Goal: Information Seeking & Learning: Learn about a topic

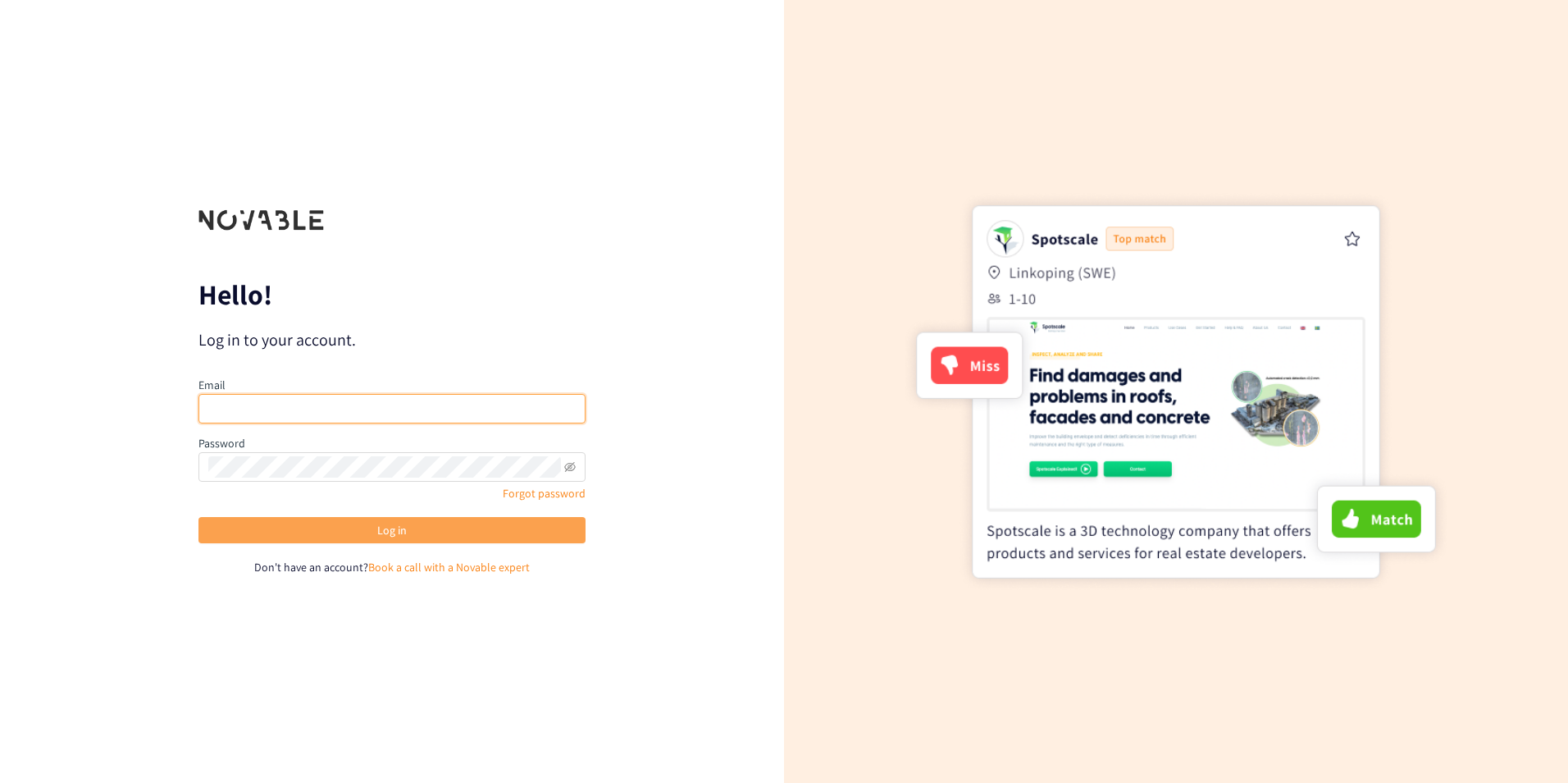
type input "[EMAIL_ADDRESS][DOMAIN_NAME]"
click at [433, 529] on button "Log in" at bounding box center [392, 530] width 387 height 26
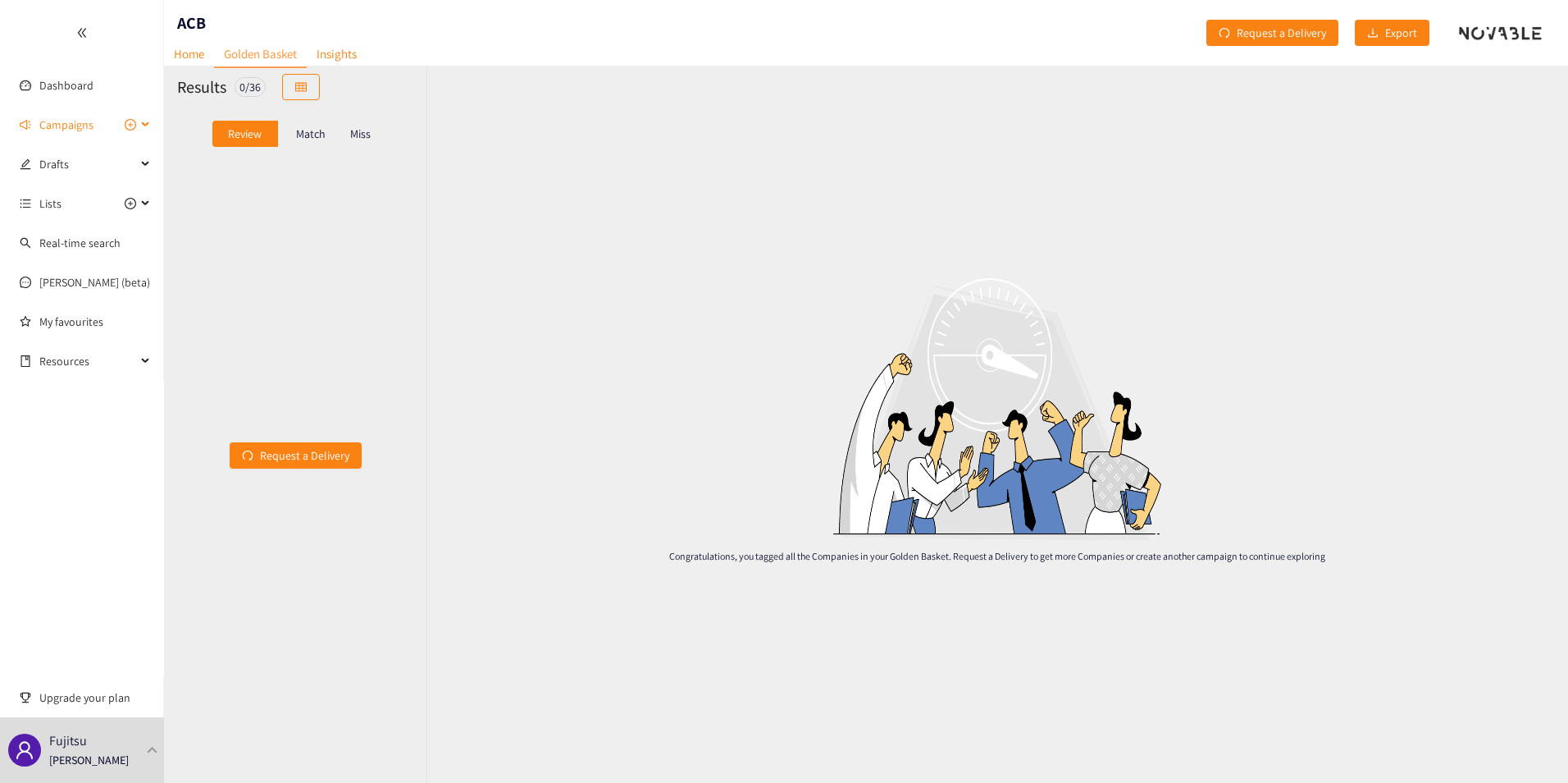
click at [71, 122] on span "Campaigns" at bounding box center [66, 125] width 54 height 33
click at [59, 199] on link "ACB" at bounding box center [49, 204] width 20 height 15
click at [299, 137] on p "Match" at bounding box center [310, 133] width 29 height 13
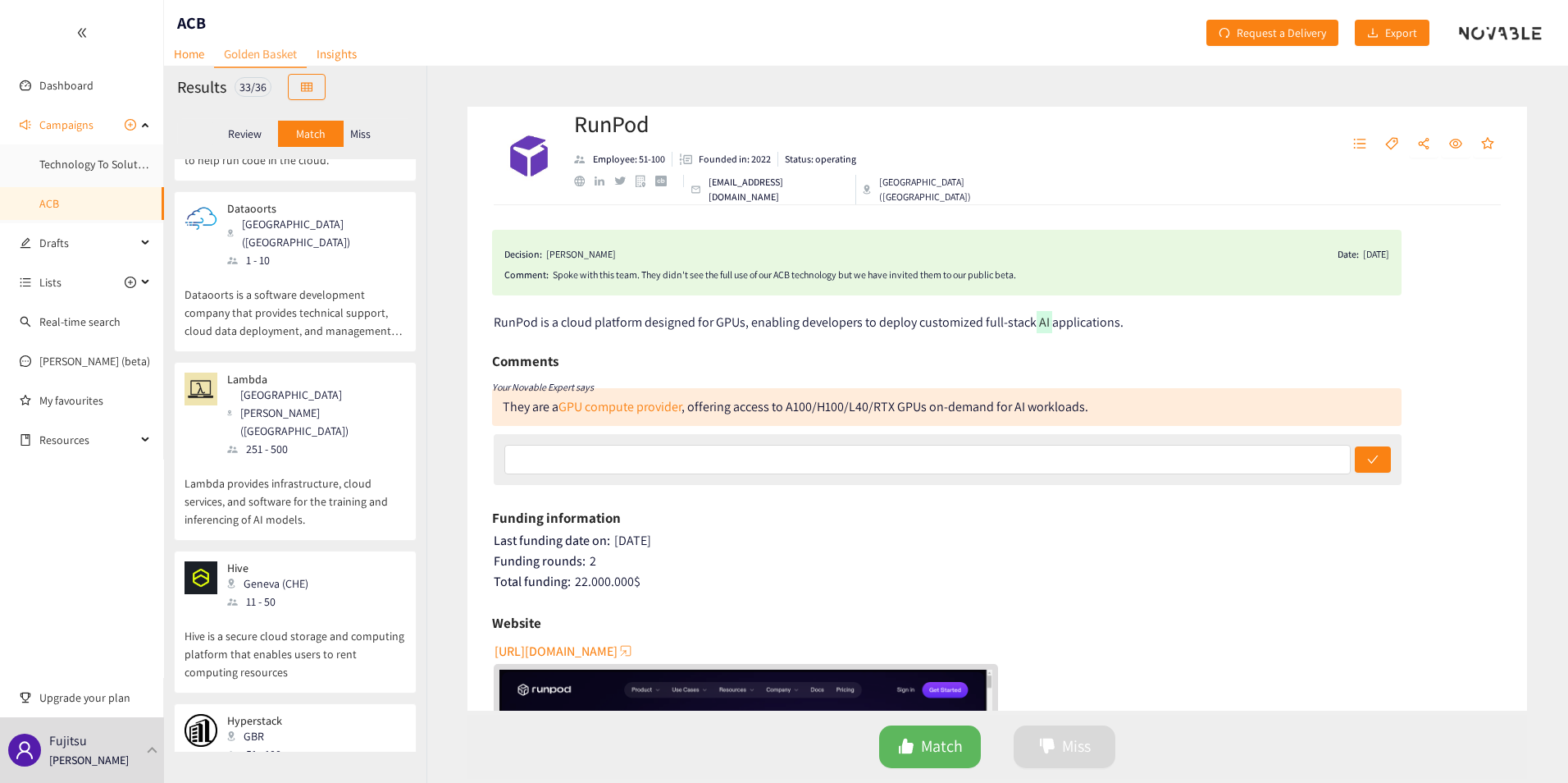
scroll to position [292, 0]
click at [352, 457] on p "Lambda provides infrastructure, cloud services, and software for the training a…" at bounding box center [295, 492] width 222 height 70
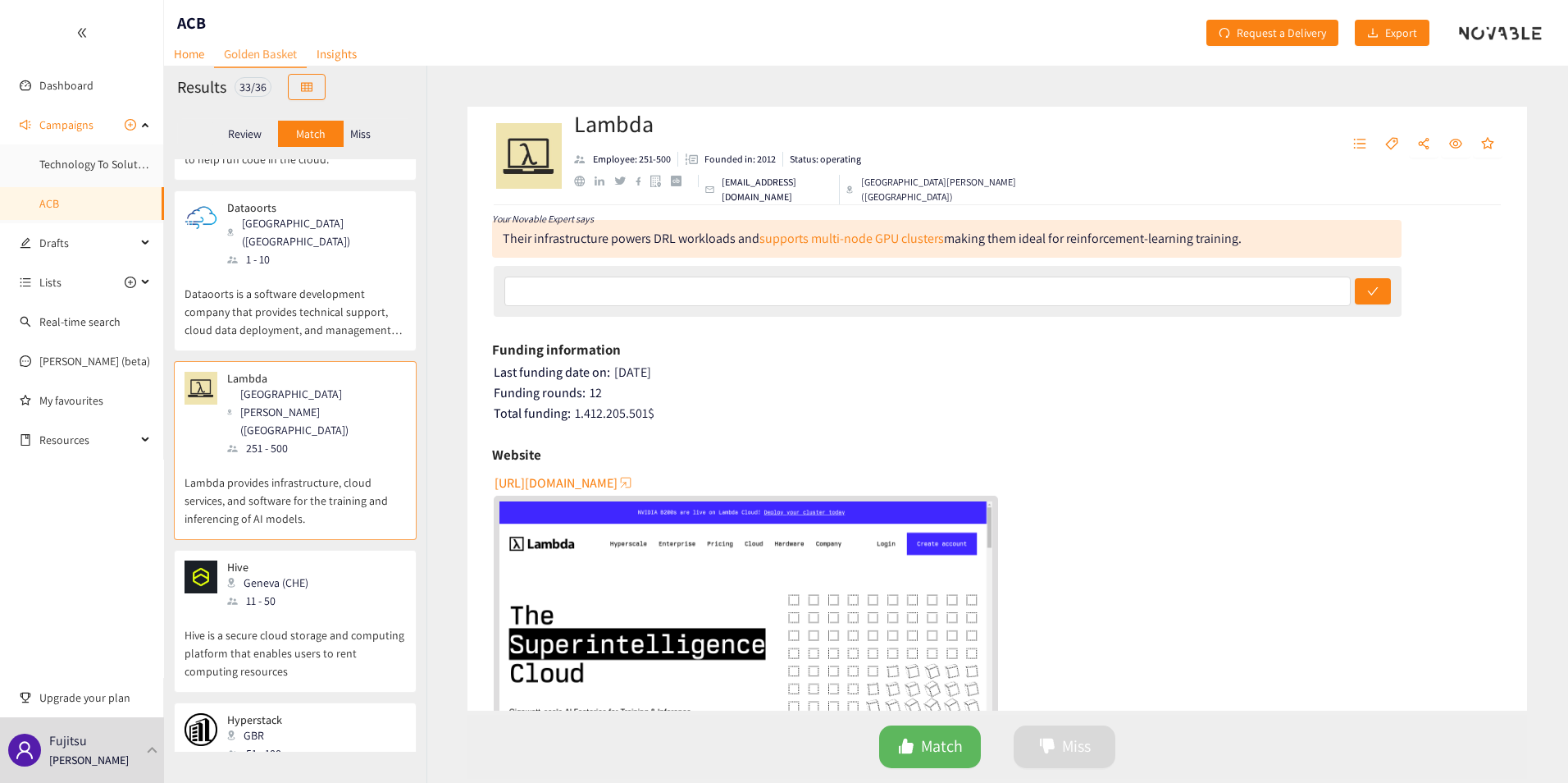
scroll to position [0, 0]
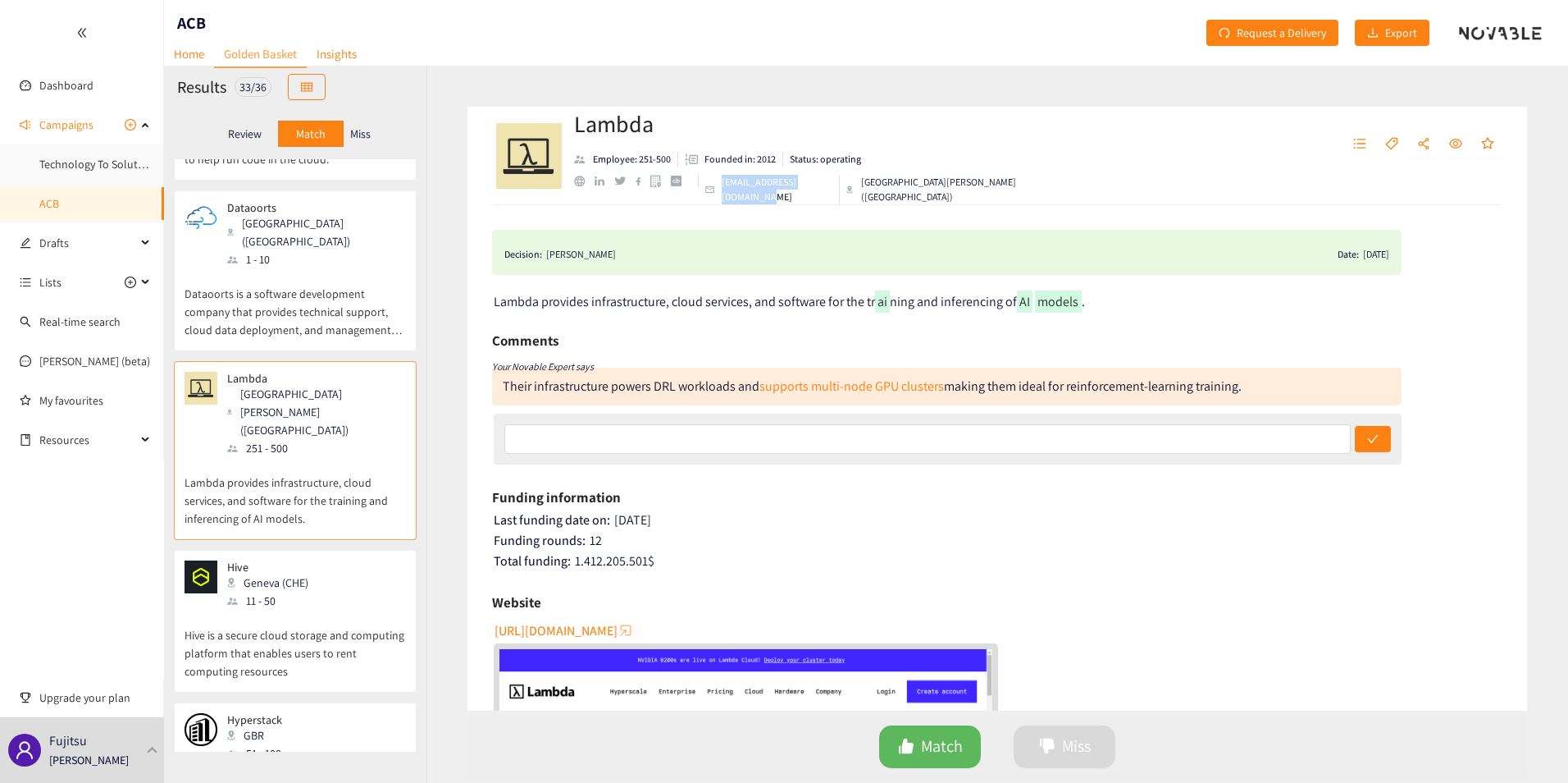
drag, startPoint x: 724, startPoint y: 190, endPoint x: 845, endPoint y: 185, distance: 121.1
click at [840, 185] on div "[EMAIL_ADDRESS][DOMAIN_NAME]" at bounding box center [769, 189] width 142 height 29
click at [356, 561] on div "Hive Geneva (CHE) 11 - 50" at bounding box center [295, 586] width 222 height 49
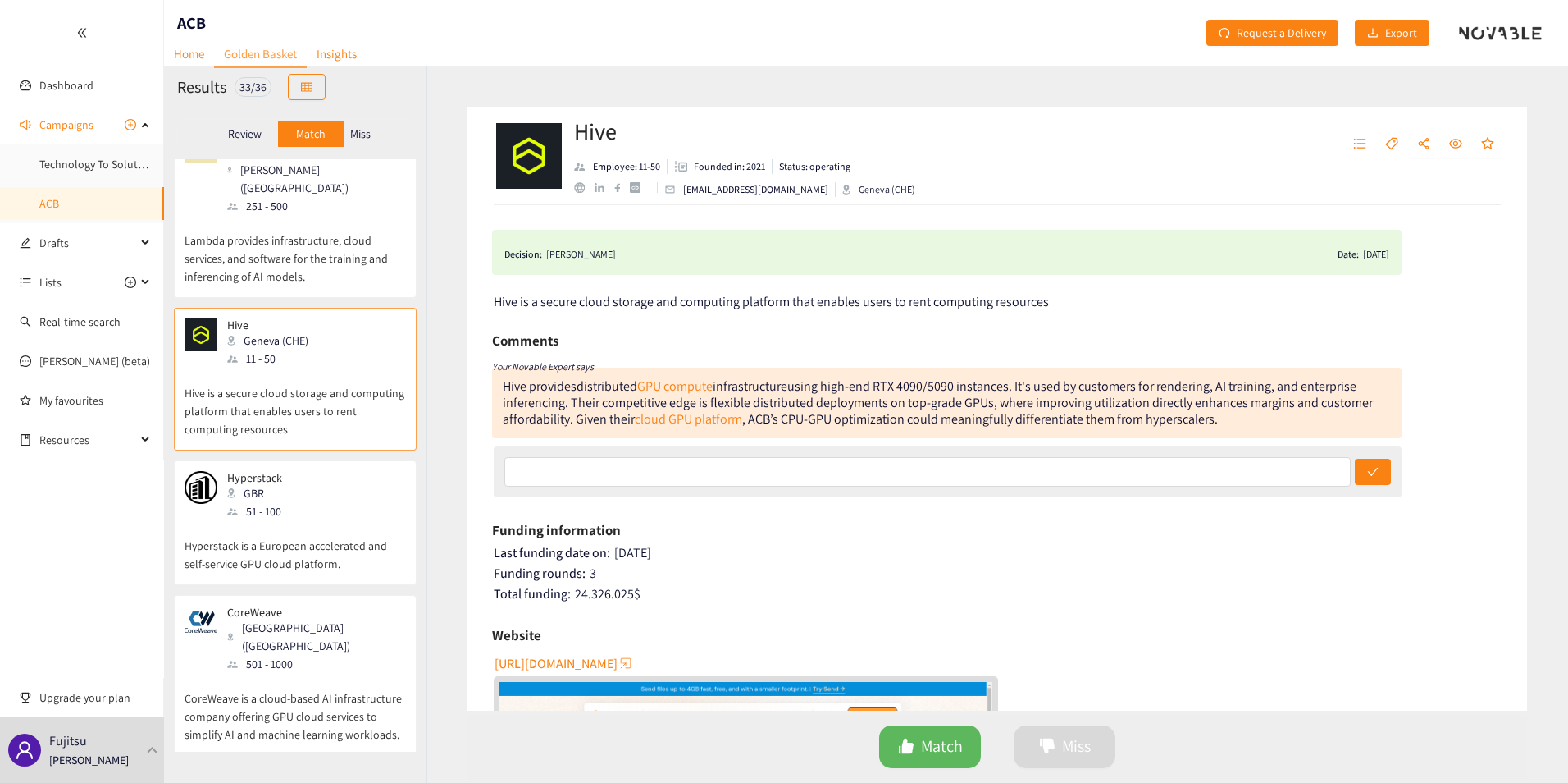
scroll to position [534, 0]
click at [302, 472] on div "Hyperstack GBR 51 - 100" at bounding box center [295, 497] width 222 height 49
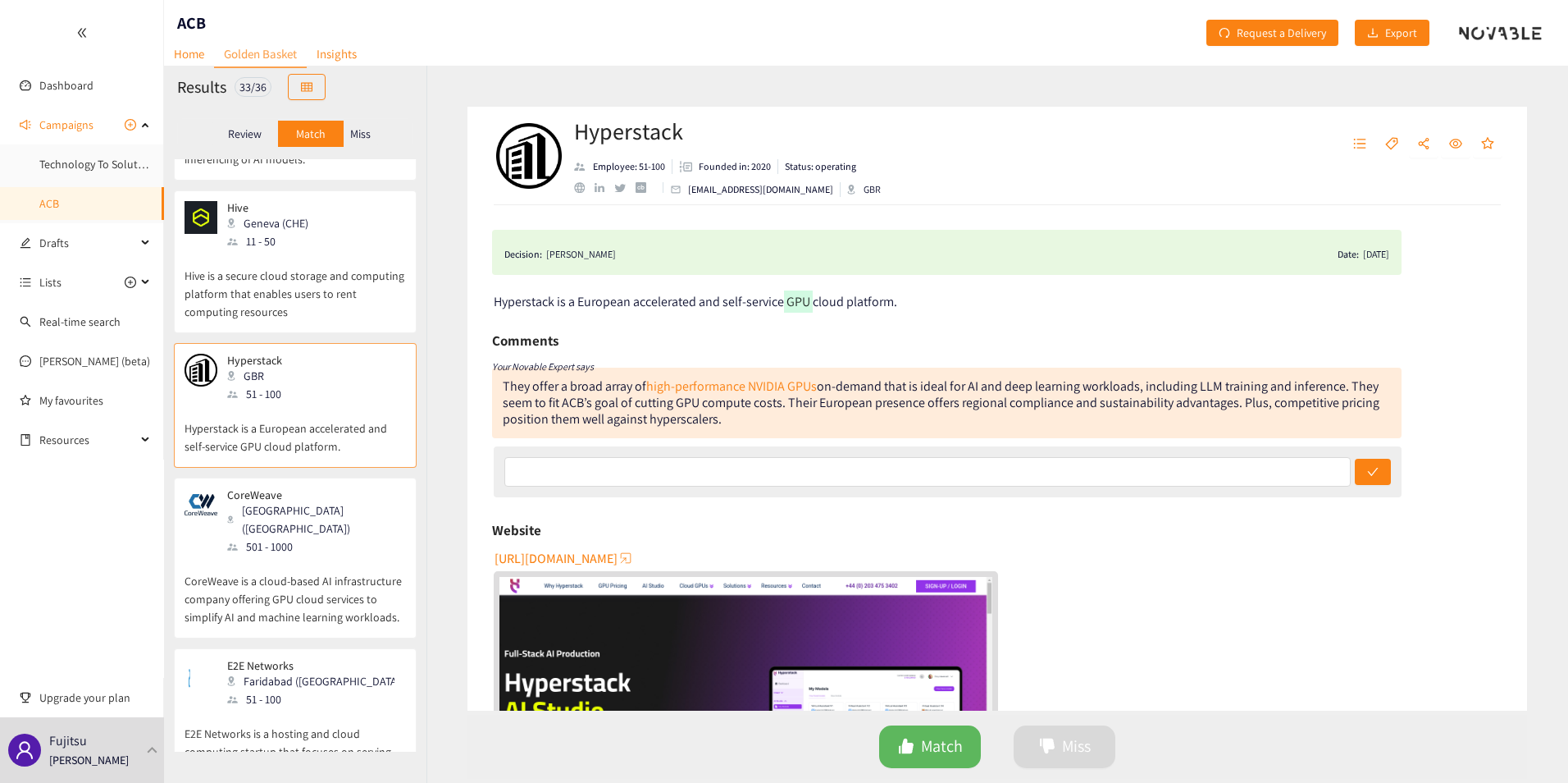
scroll to position [652, 0]
click at [301, 501] on div "[GEOGRAPHIC_DATA] ([GEOGRAPHIC_DATA])" at bounding box center [316, 519] width 177 height 37
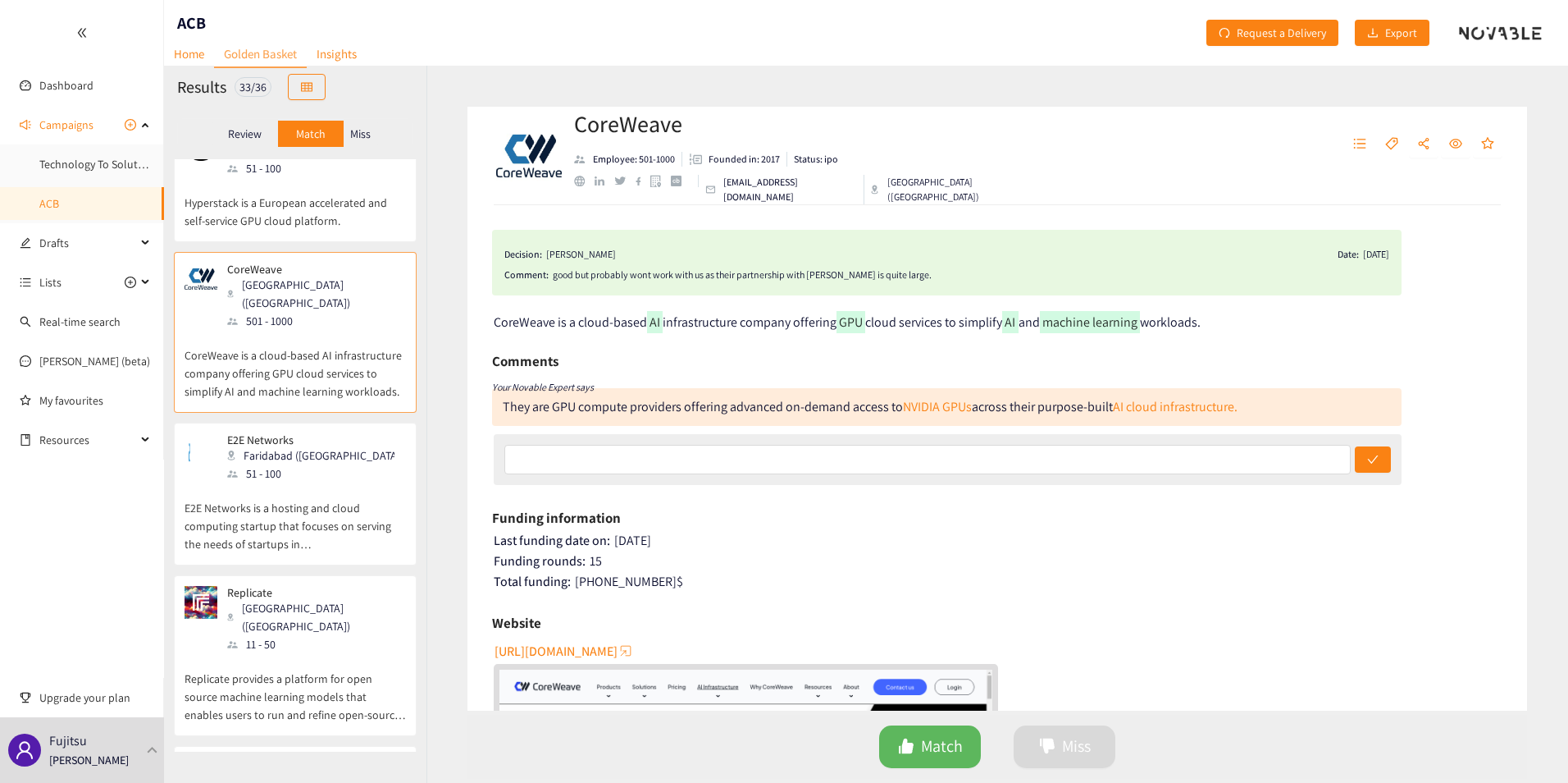
scroll to position [876, 0]
click at [301, 483] on p "E2E Networks is a hosting and cloud computing startup that focuses on serving t…" at bounding box center [295, 518] width 222 height 70
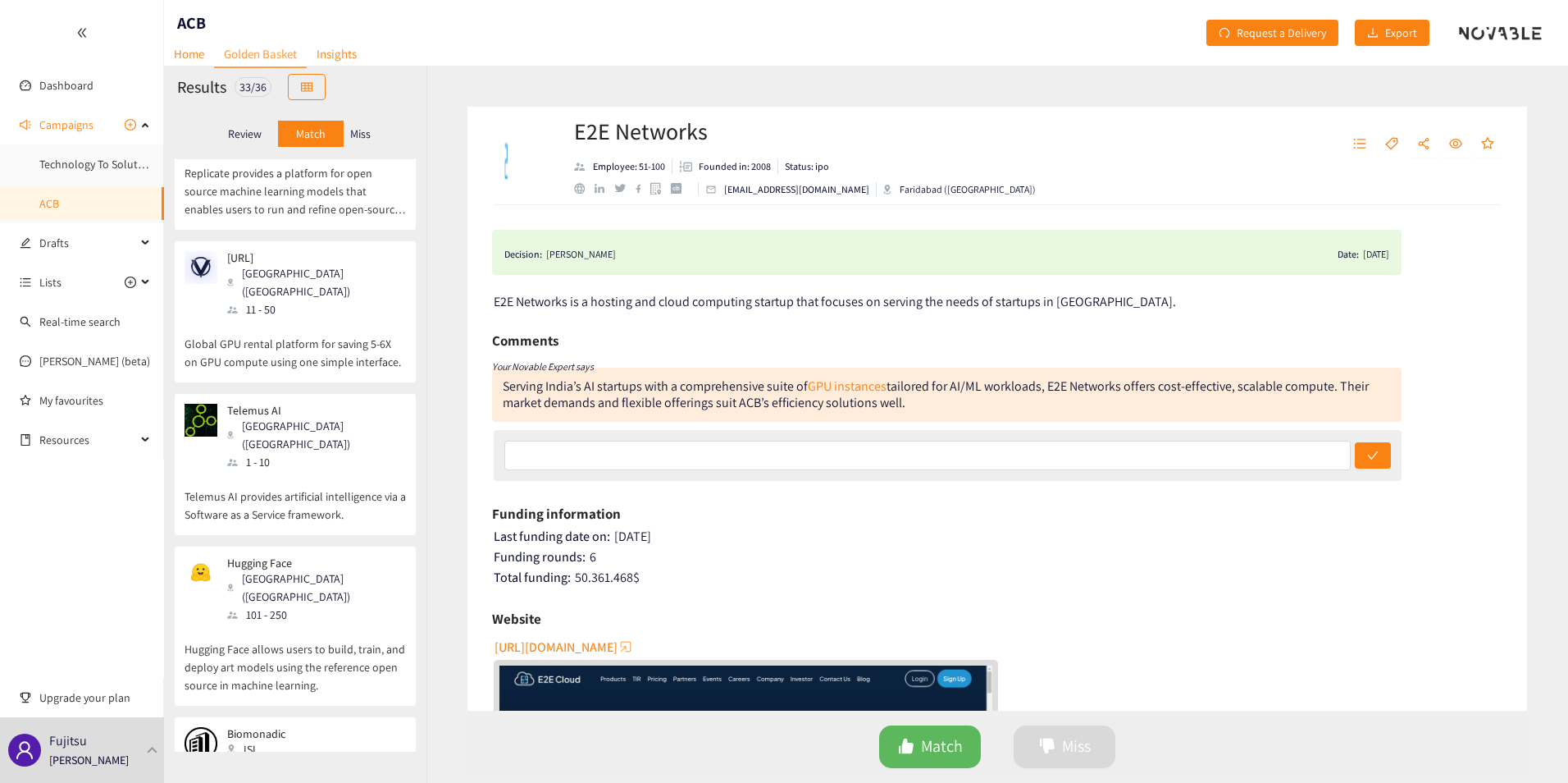
scroll to position [1383, 0]
click at [301, 568] on div "[GEOGRAPHIC_DATA] ([GEOGRAPHIC_DATA])" at bounding box center [316, 587] width 177 height 37
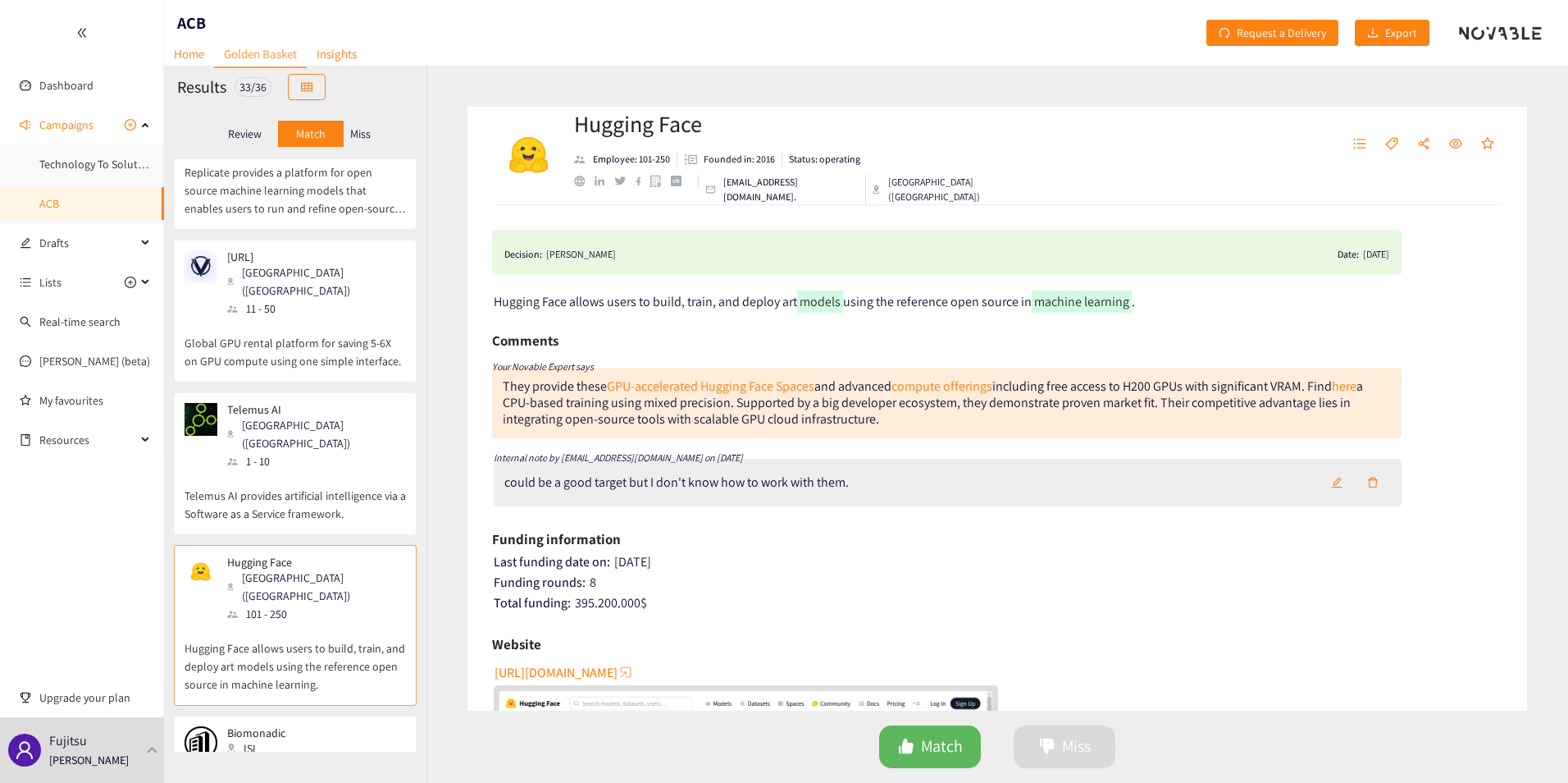
drag, startPoint x: 723, startPoint y: 187, endPoint x: 859, endPoint y: 187, distance: 136.0
click at [859, 187] on div "[EMAIL_ADDRESS][DOMAIN_NAME]." at bounding box center [782, 189] width 167 height 29
drag, startPoint x: 579, startPoint y: 133, endPoint x: 710, endPoint y: 141, distance: 131.2
click at [710, 141] on h2 "Hugging Face" at bounding box center [814, 124] width 479 height 33
click at [706, 139] on h2 "Hugging Face" at bounding box center [814, 124] width 479 height 33
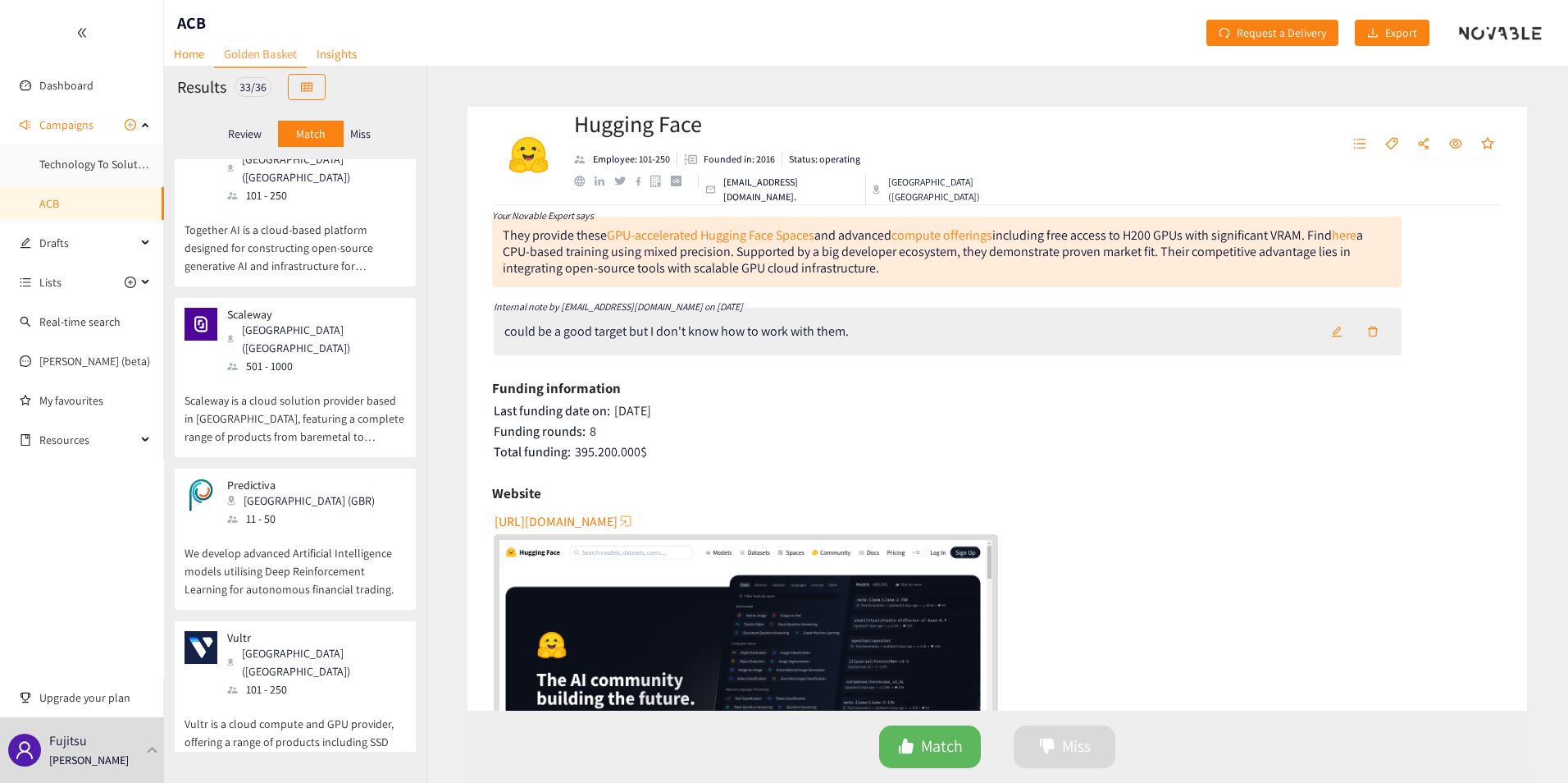
scroll to position [2126, 0]
click at [257, 680] on div "101 - 250" at bounding box center [316, 689] width 177 height 18
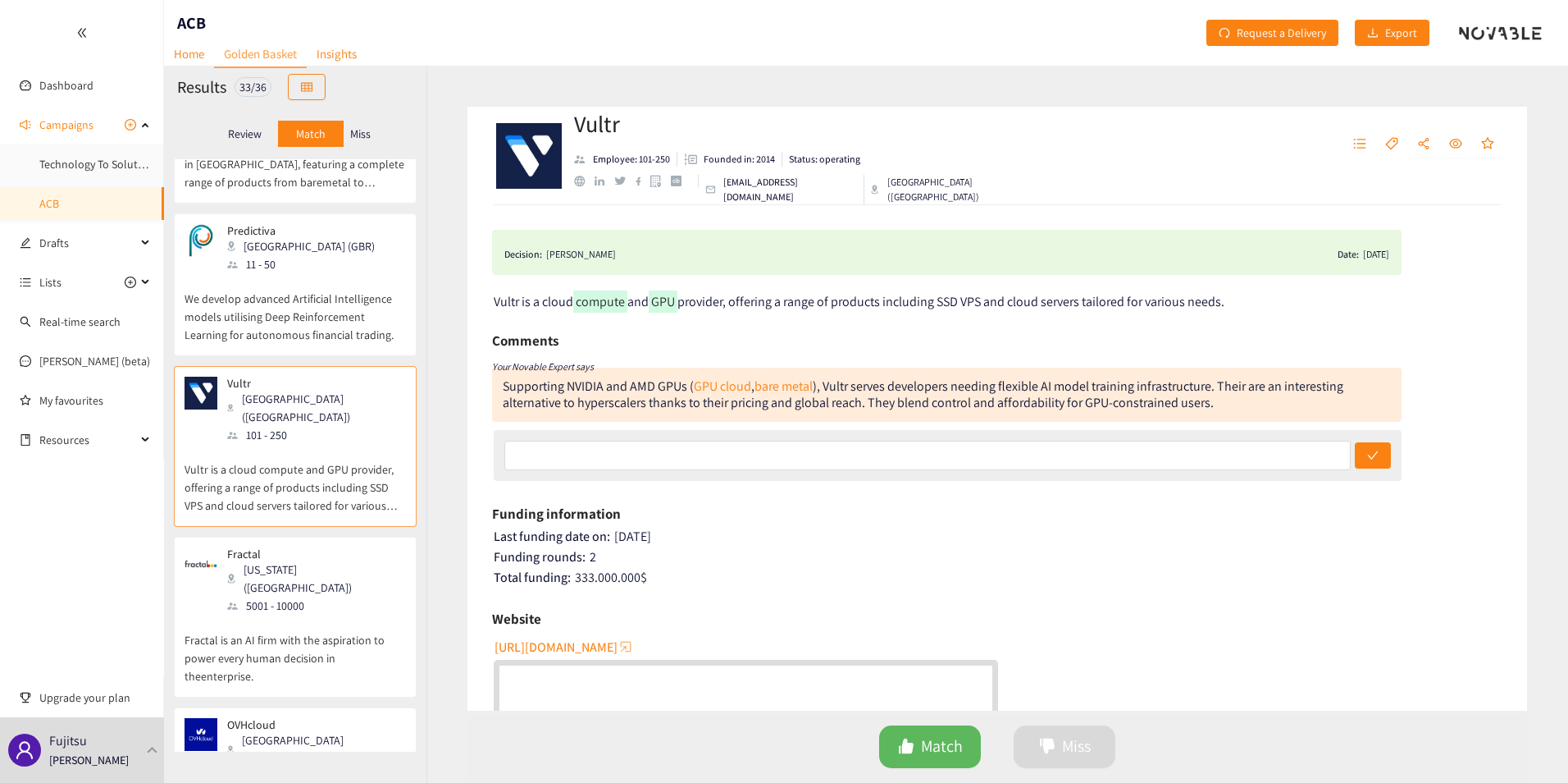
scroll to position [2385, 0]
click at [331, 703] on div "OVHcloud Paris (FRA) 1001 - 5000 OVHcloud is an independent French company that…" at bounding box center [295, 783] width 243 height 161
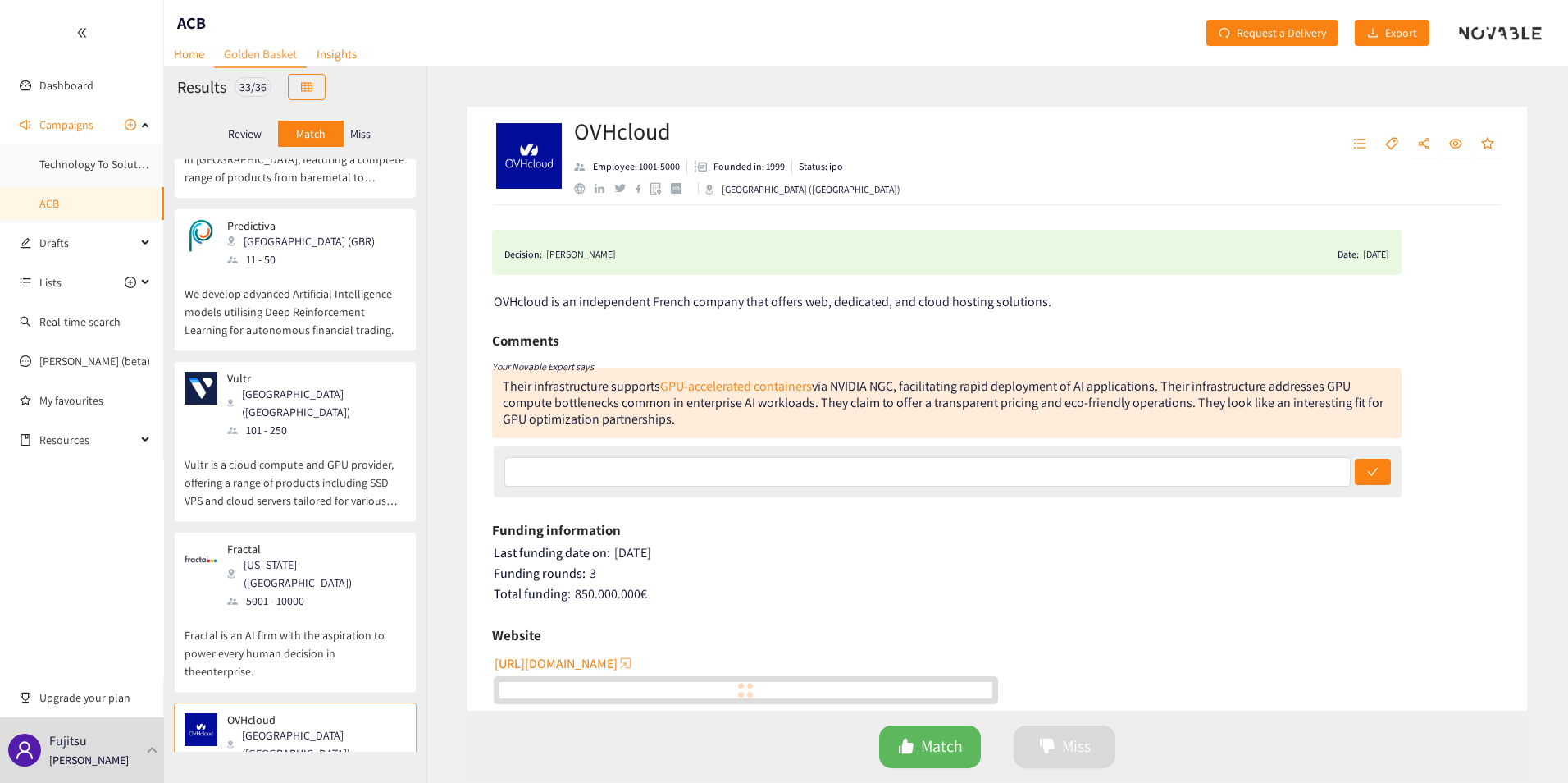
click at [321, 714] on div "OVHcloud [GEOGRAPHIC_DATA] (FRA) 1001 - 5000" at bounding box center [295, 747] width 222 height 68
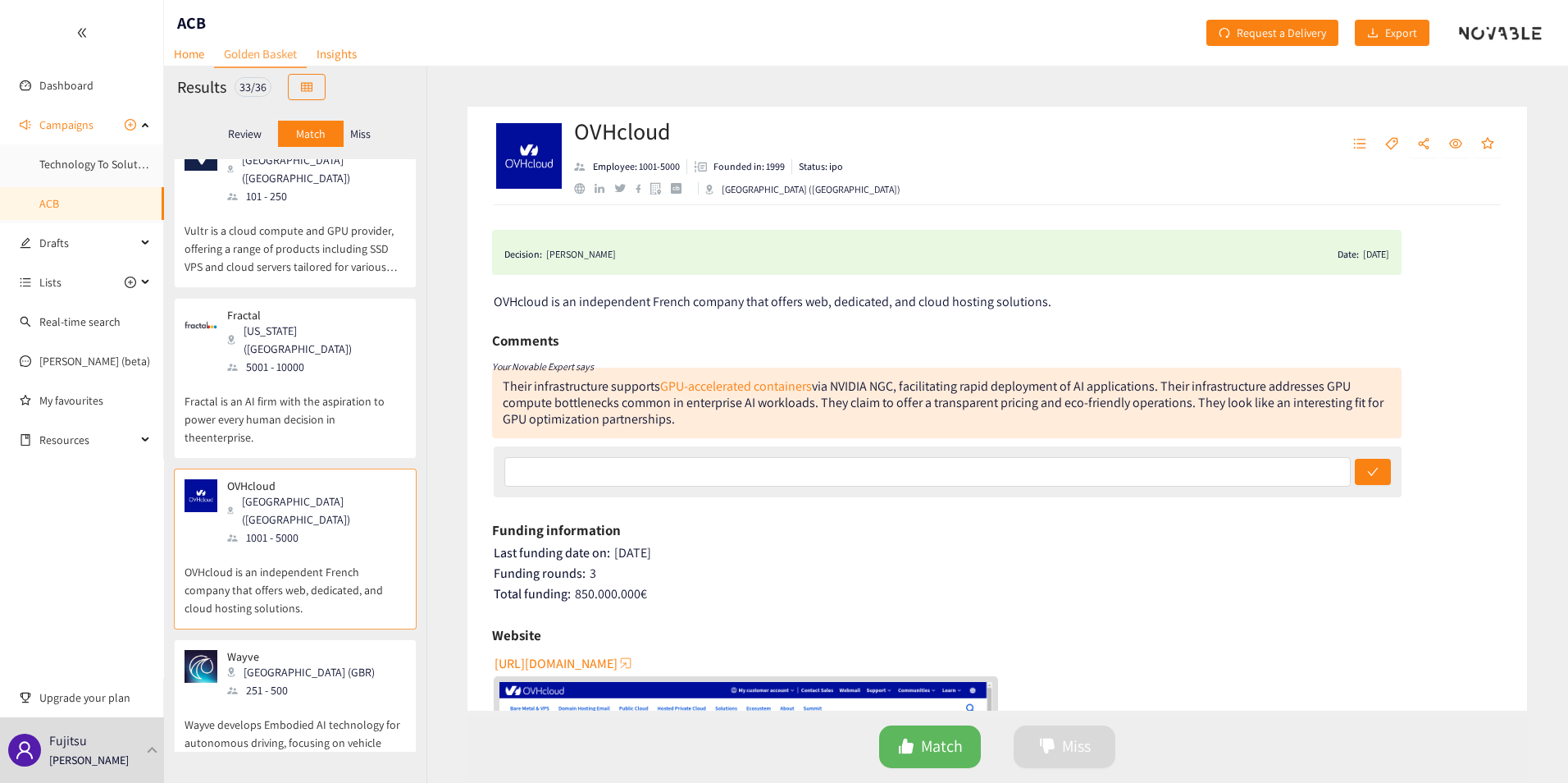
scroll to position [2619, 0]
click at [110, 495] on div "Dashboard Campaigns Technology To Solution-Delivery-Partner Companies ACB Draft…" at bounding box center [82, 391] width 164 height 783
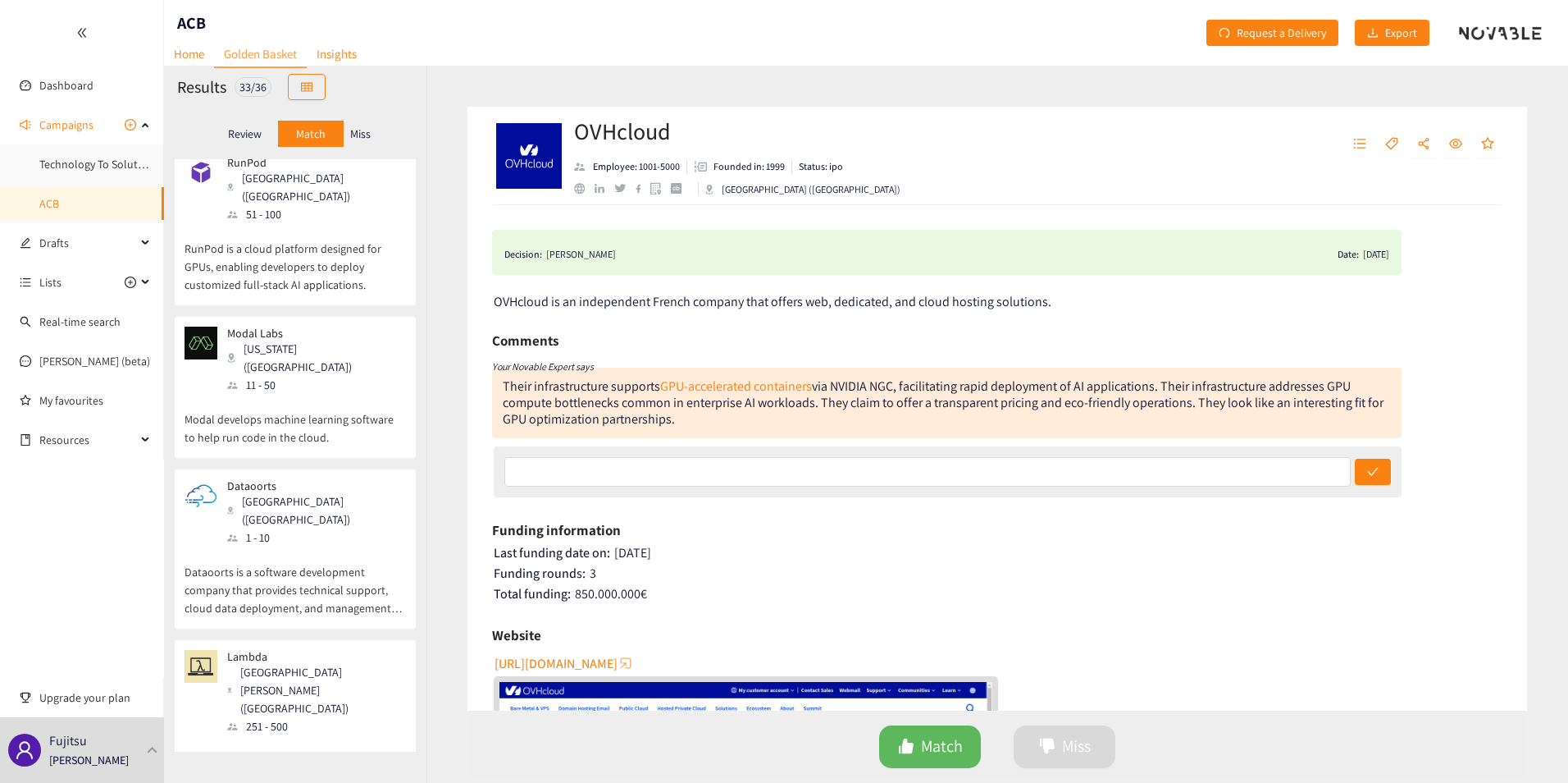
scroll to position [0, 0]
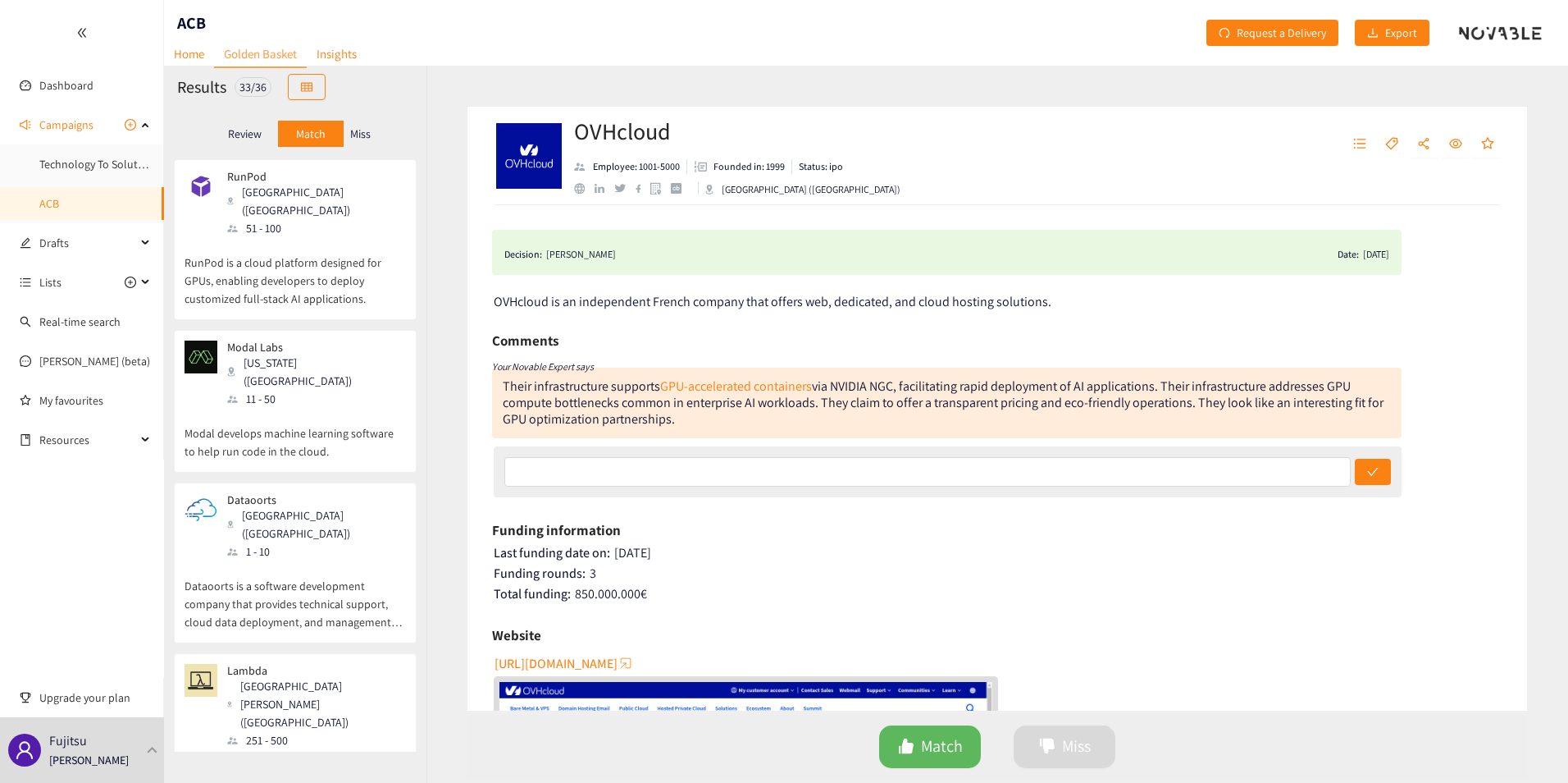
click at [355, 238] on p "RunPod is a cloud platform designed for GPUs, enabling developers to deploy cus…" at bounding box center [295, 272] width 222 height 70
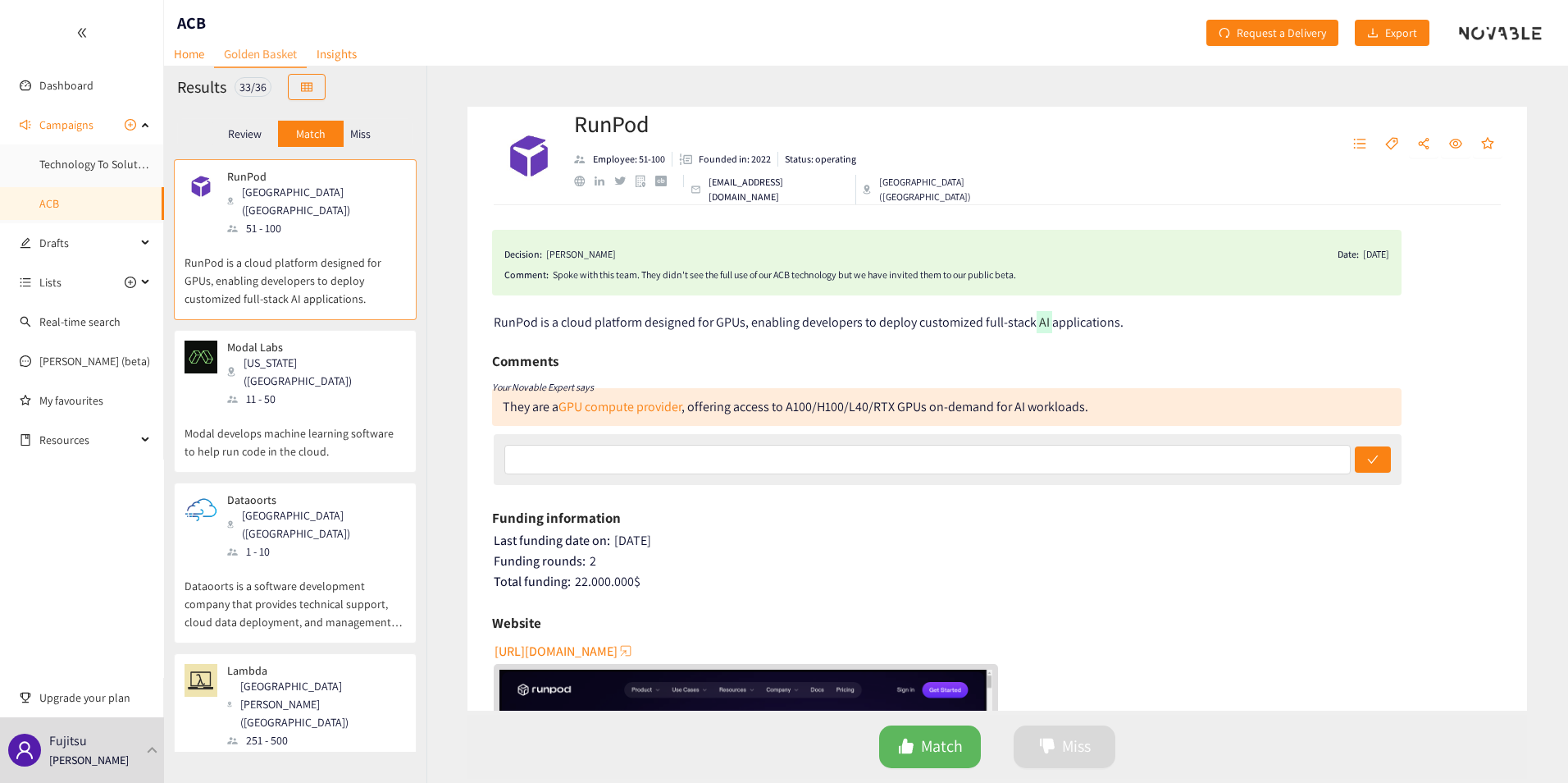
click at [372, 407] on p "Modal develops machine learning software to help run code in the cloud." at bounding box center [295, 433] width 222 height 52
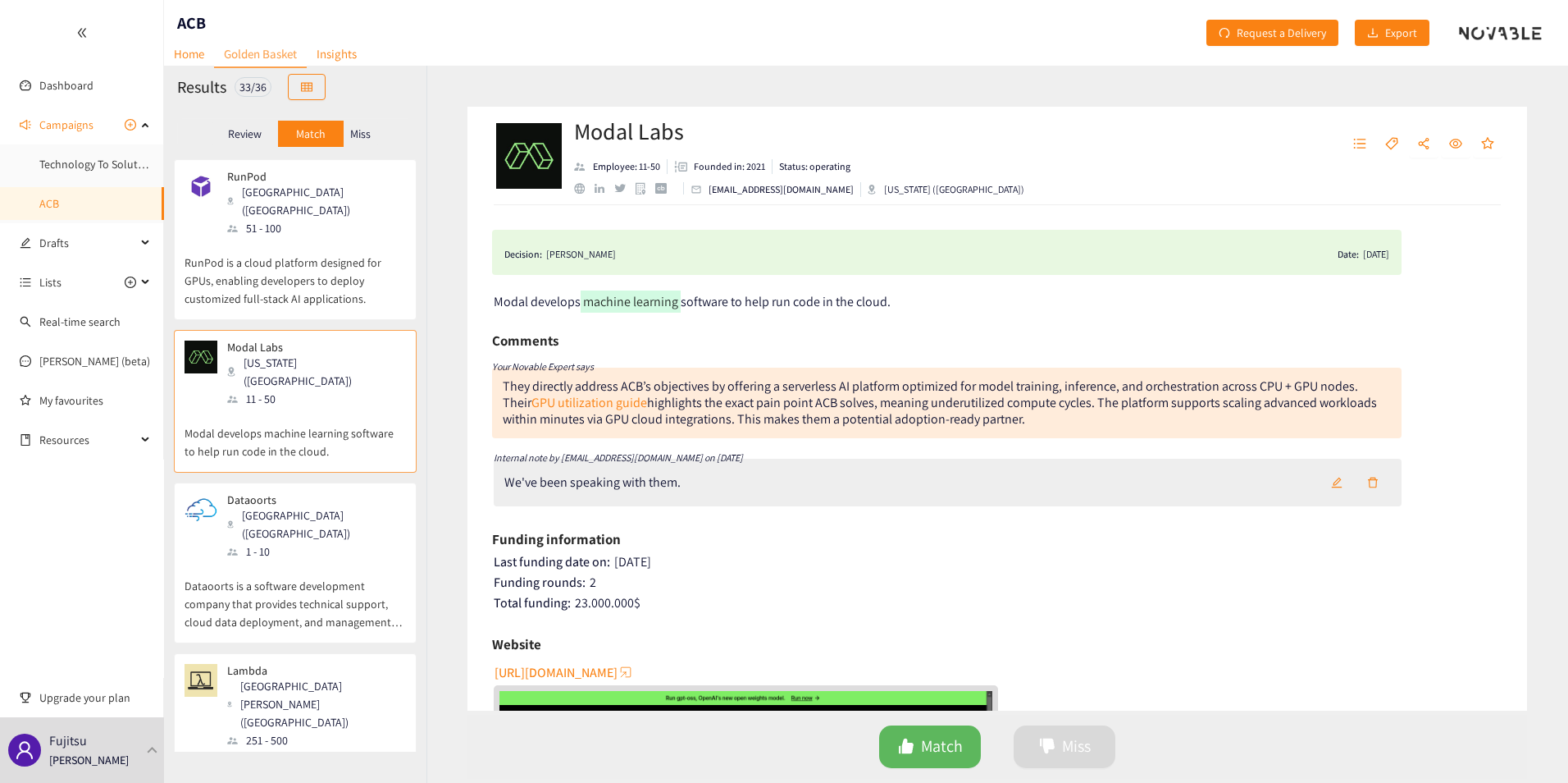
click at [351, 500] on div "Dataoorts [GEOGRAPHIC_DATA] ([GEOGRAPHIC_DATA]) 1 - 10" at bounding box center [295, 527] width 222 height 68
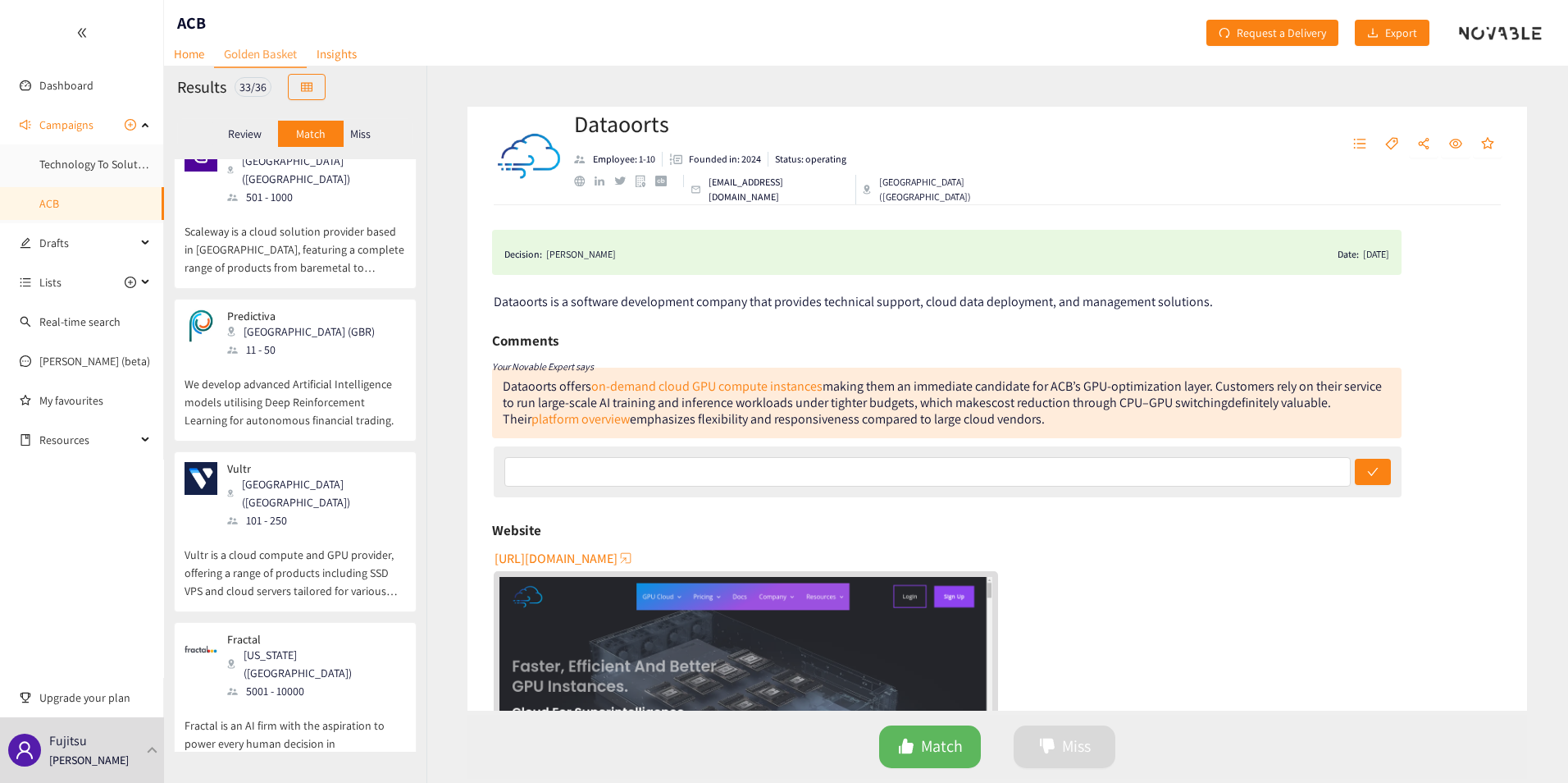
scroll to position [2601, 0]
